Goal: Download file/media

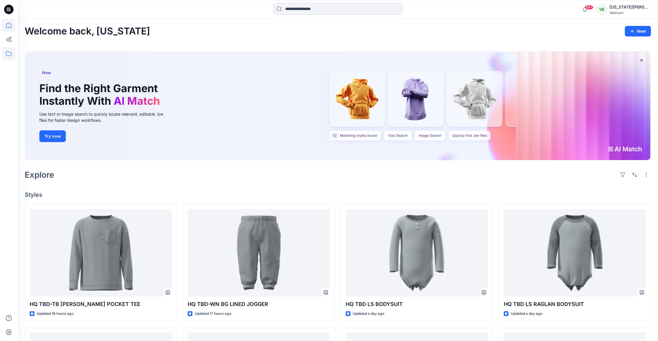
click at [4, 51] on icon at bounding box center [8, 53] width 13 height 13
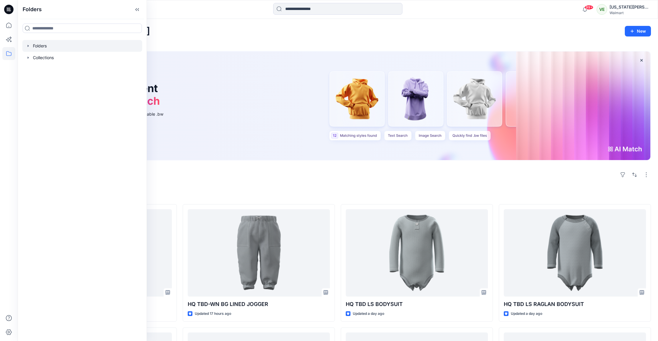
click at [49, 45] on div at bounding box center [82, 46] width 120 height 12
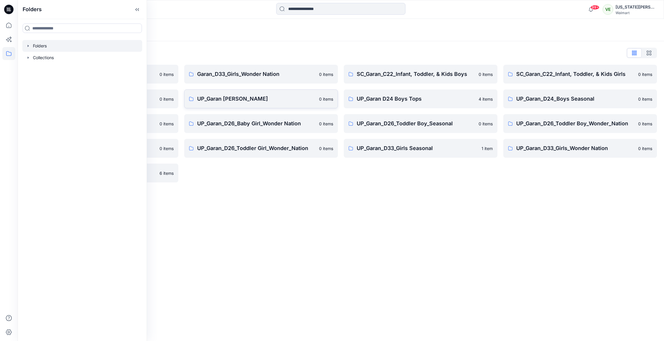
click at [245, 98] on p "UP_Garan [PERSON_NAME]" at bounding box center [256, 99] width 118 height 8
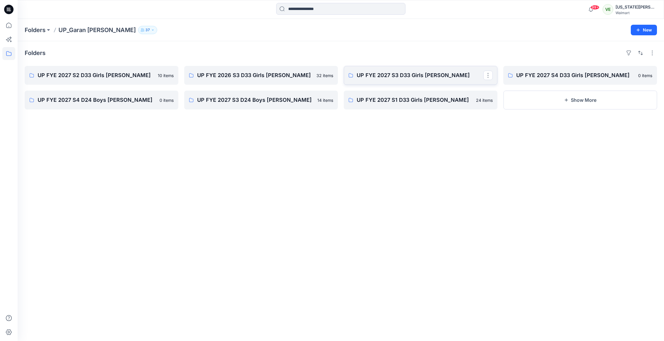
click at [388, 76] on p "UP FYE 2027 S3 D33 Girls [PERSON_NAME]" at bounding box center [420, 75] width 127 height 8
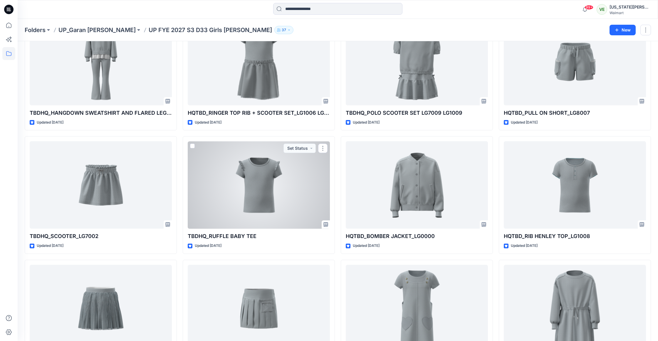
scroll to position [117, 0]
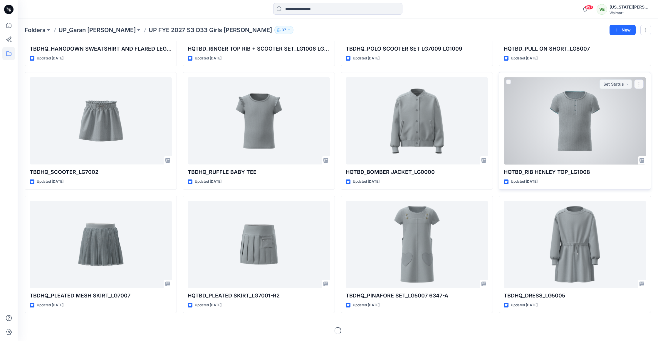
click at [516, 108] on div at bounding box center [575, 120] width 142 height 87
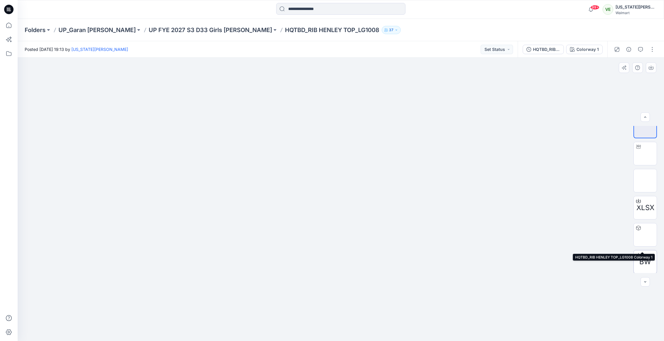
scroll to position [12, 0]
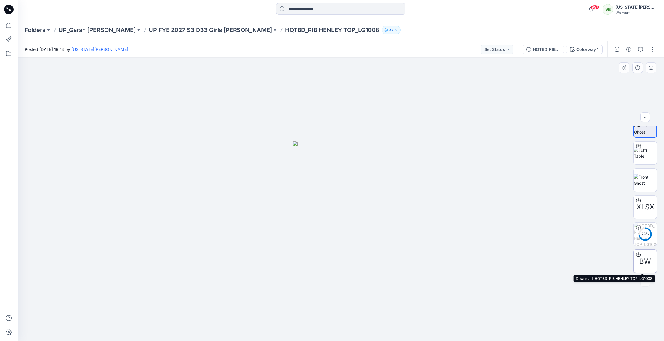
click at [637, 254] on icon at bounding box center [638, 253] width 2 height 3
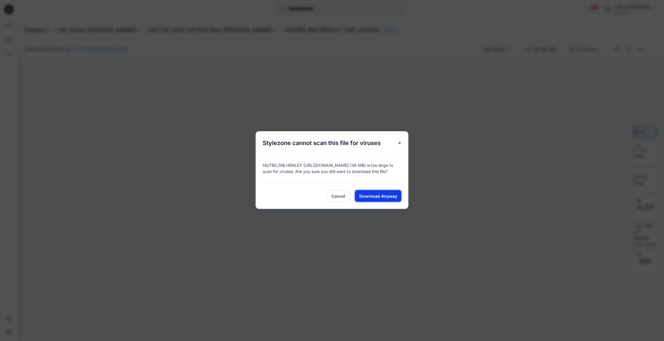
click at [394, 195] on span "Download Anyway" at bounding box center [378, 196] width 38 height 6
